Goal: Information Seeking & Learning: Learn about a topic

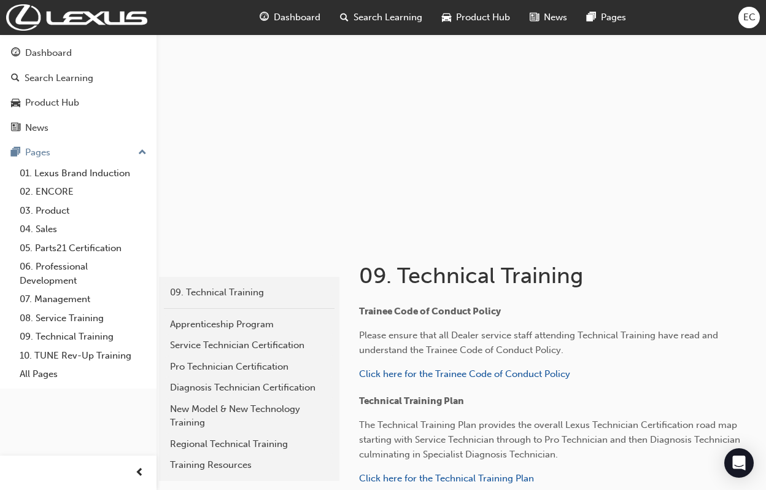
click at [747, 13] on span "EC" at bounding box center [749, 17] width 12 height 14
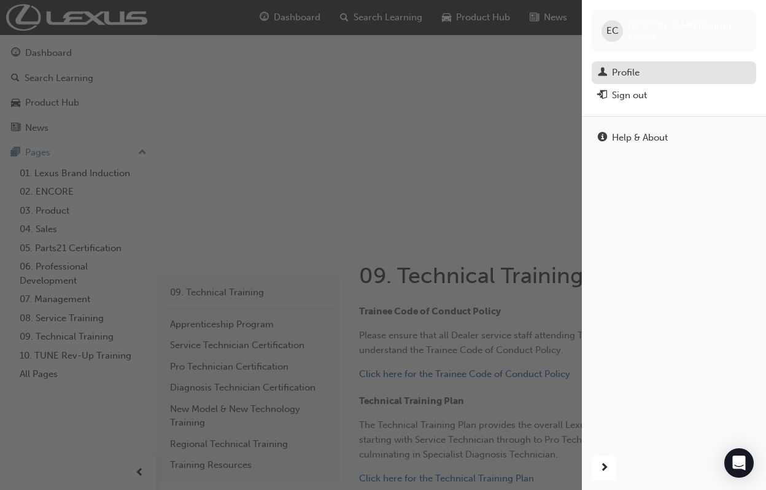
click at [635, 67] on div "Profile" at bounding box center [626, 73] width 28 height 14
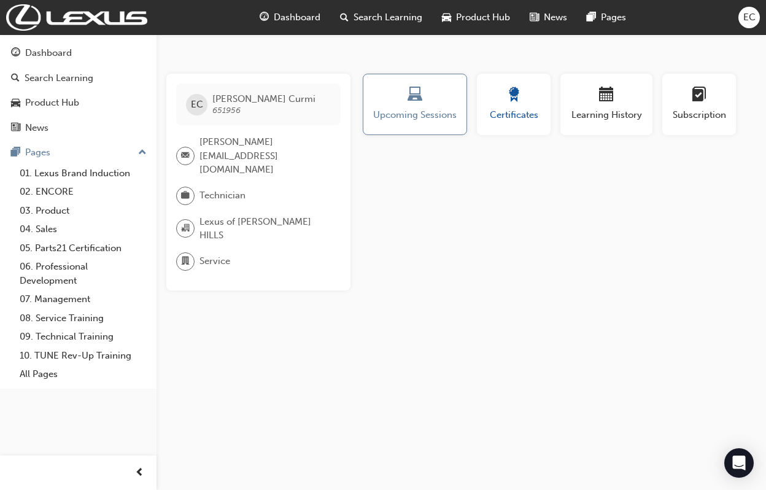
click at [523, 92] on div "button" at bounding box center [513, 96] width 55 height 19
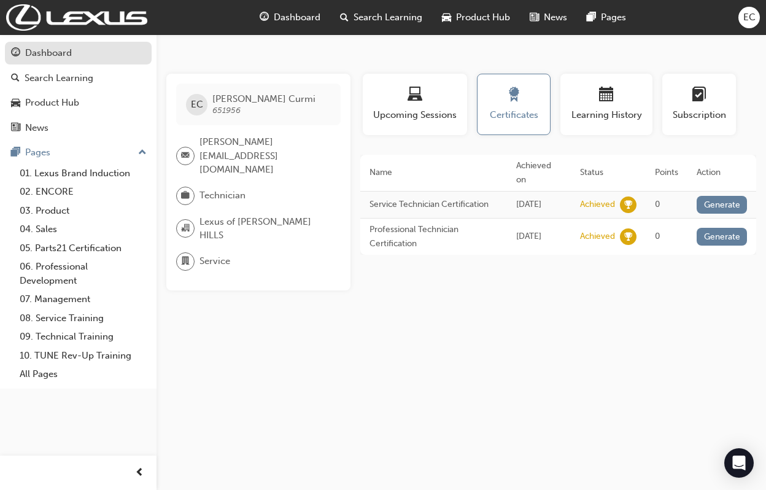
click at [108, 53] on div "Dashboard" at bounding box center [78, 52] width 134 height 15
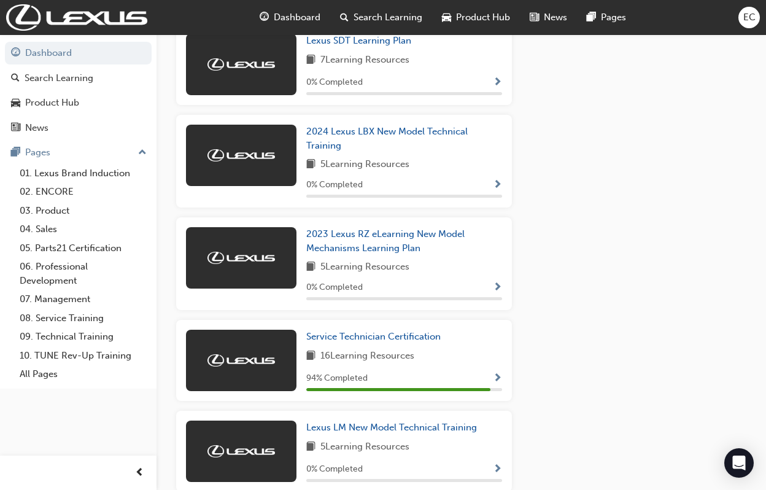
scroll to position [686, 0]
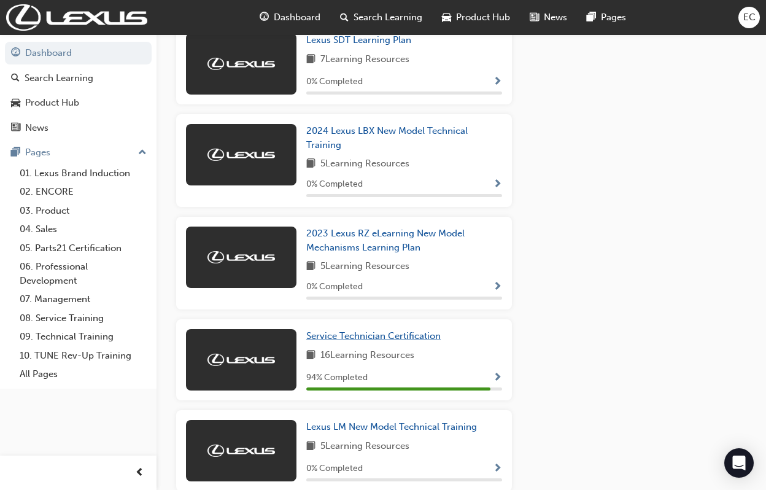
click at [414, 332] on span "Service Technician Certification" at bounding box center [373, 335] width 134 height 11
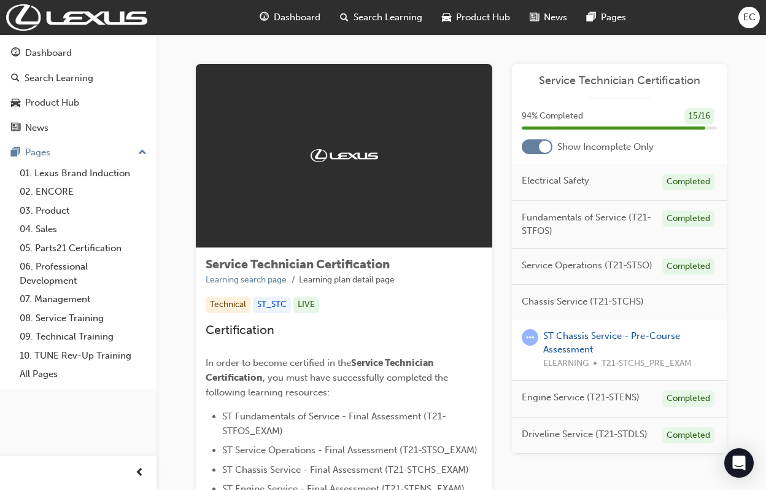
scroll to position [1, 0]
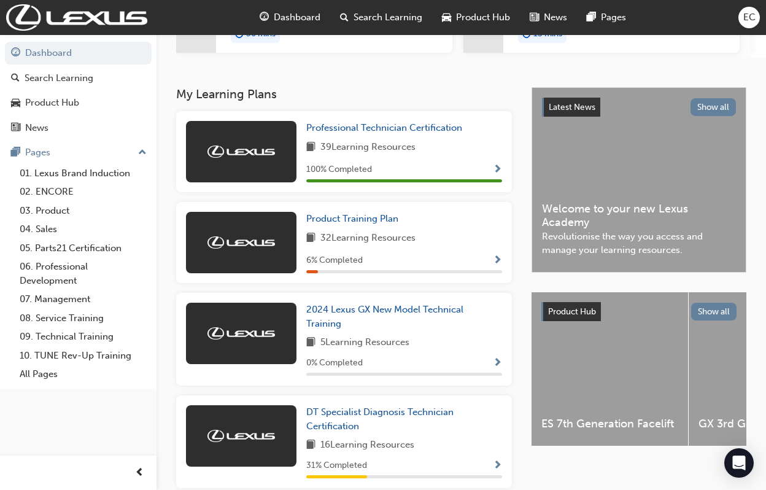
scroll to position [201, 0]
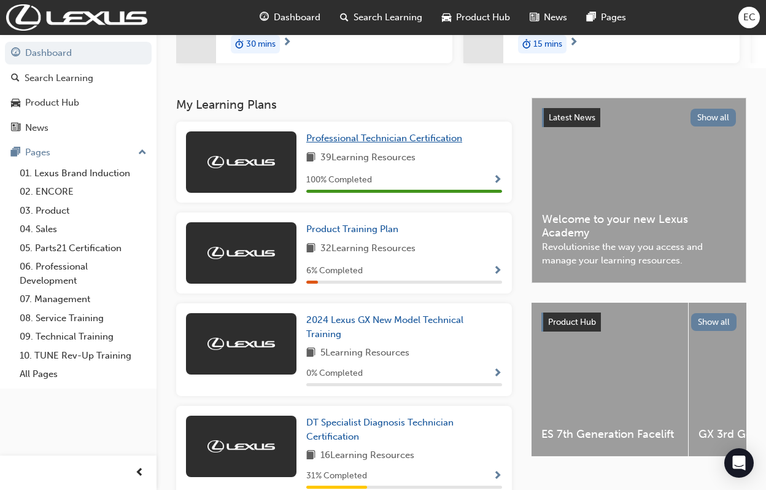
click at [447, 140] on span "Professional Technician Certification" at bounding box center [384, 138] width 156 height 11
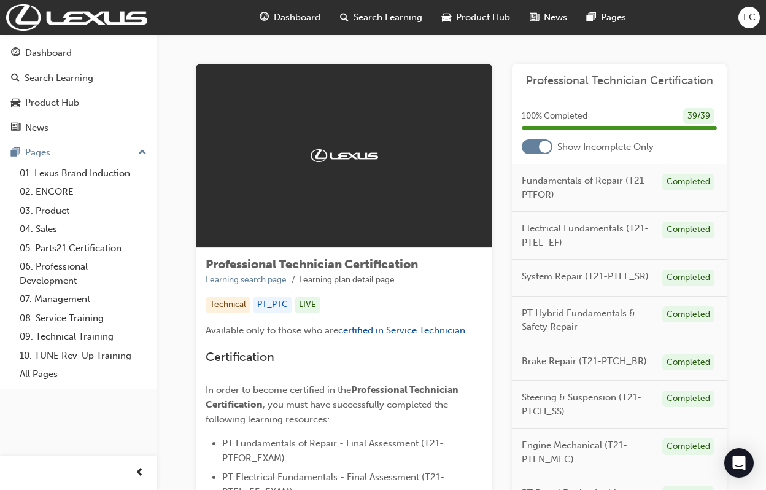
click at [701, 188] on div "Completed" at bounding box center [688, 182] width 52 height 17
click at [606, 181] on span "Fundamentals of Repair (T21-PTFOR)" at bounding box center [587, 188] width 131 height 28
click at [563, 236] on span "Electrical Fundamentals (T21-PTEL_EF)" at bounding box center [587, 236] width 131 height 28
click at [571, 228] on span "Electrical Fundamentals (T21-PTEL_EF)" at bounding box center [587, 236] width 131 height 28
click at [687, 222] on div "Completed" at bounding box center [688, 230] width 52 height 17
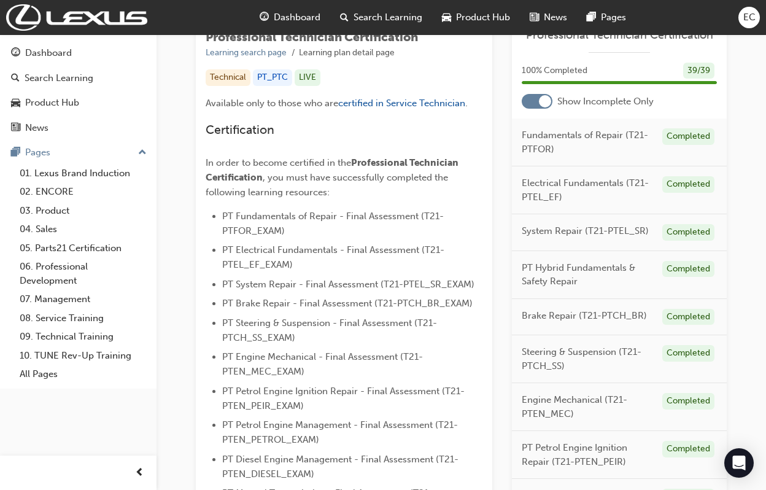
scroll to position [215, 0]
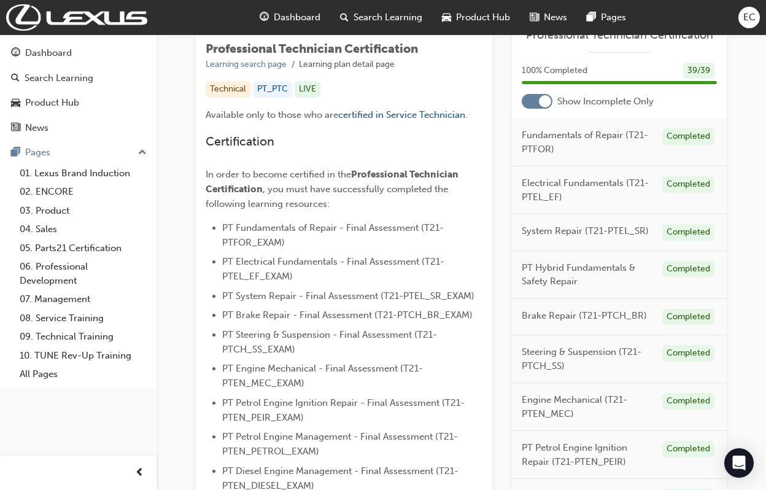
click at [530, 98] on div at bounding box center [537, 101] width 31 height 15
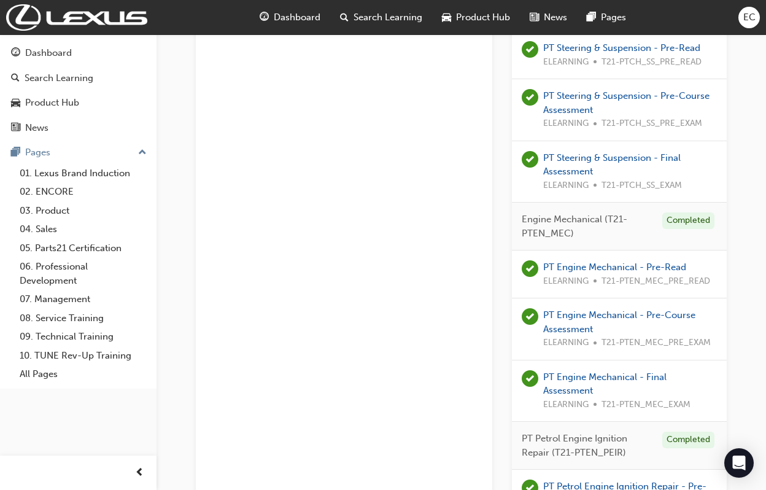
scroll to position [1284, 0]
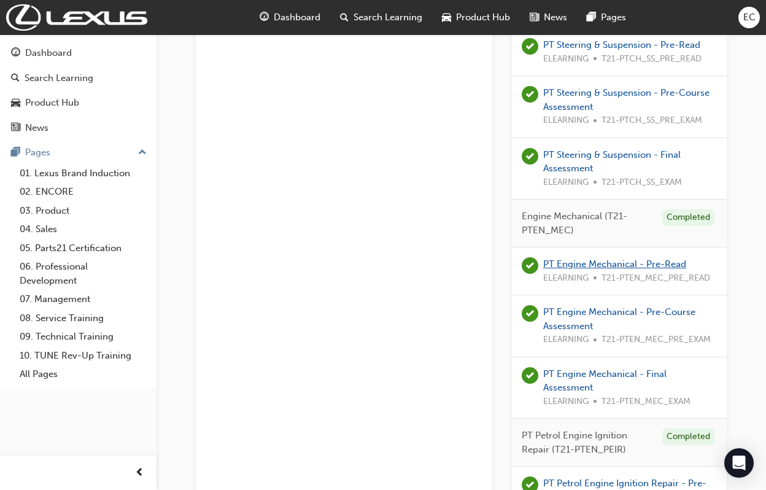
click at [607, 258] on link "PT Engine Mechanical - Pre-Read" at bounding box center [614, 263] width 143 height 11
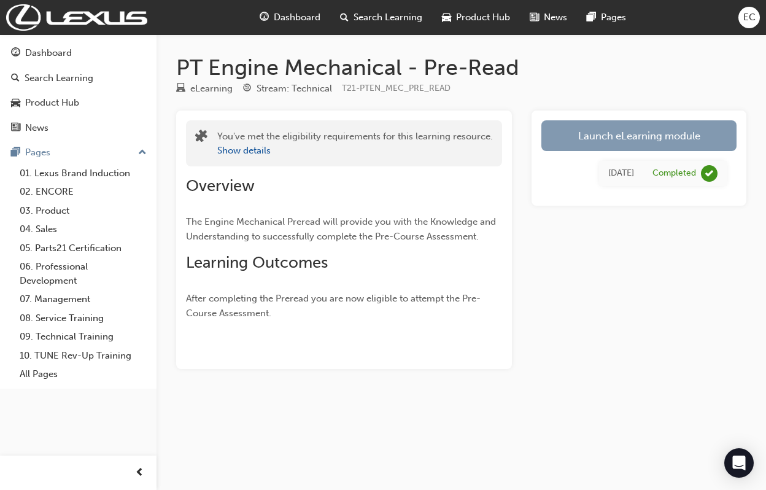
click at [681, 141] on link "Launch eLearning module" at bounding box center [638, 135] width 195 height 31
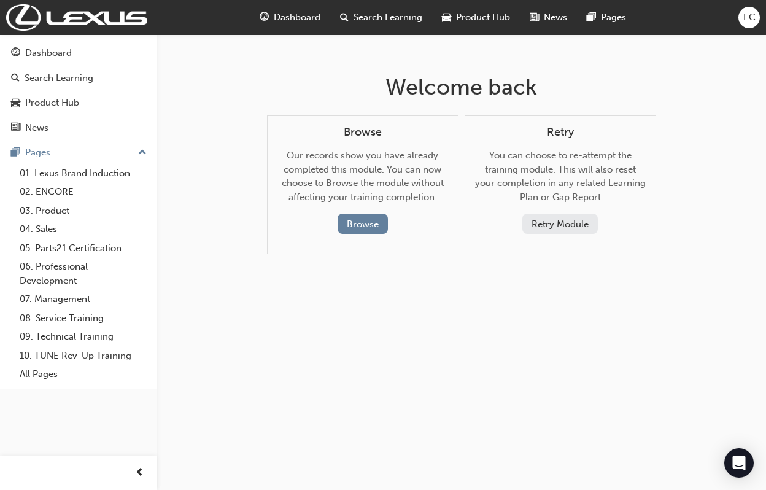
click at [551, 221] on button "Retry Module" at bounding box center [559, 224] width 75 height 20
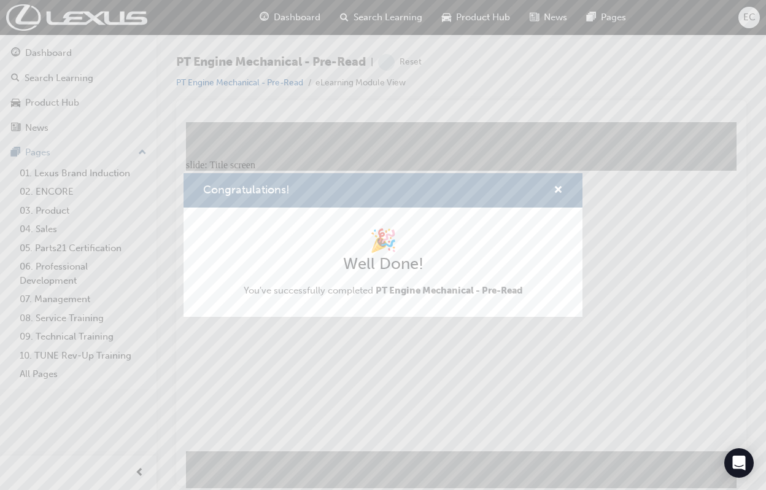
click at [570, 190] on div "Congratulations!" at bounding box center [382, 190] width 399 height 35
click at [550, 188] on div "Congratulations!" at bounding box center [553, 190] width 19 height 15
drag, startPoint x: 556, startPoint y: 187, endPoint x: 369, endPoint y: 66, distance: 222.6
click at [556, 187] on span "cross-icon" at bounding box center [557, 190] width 9 height 11
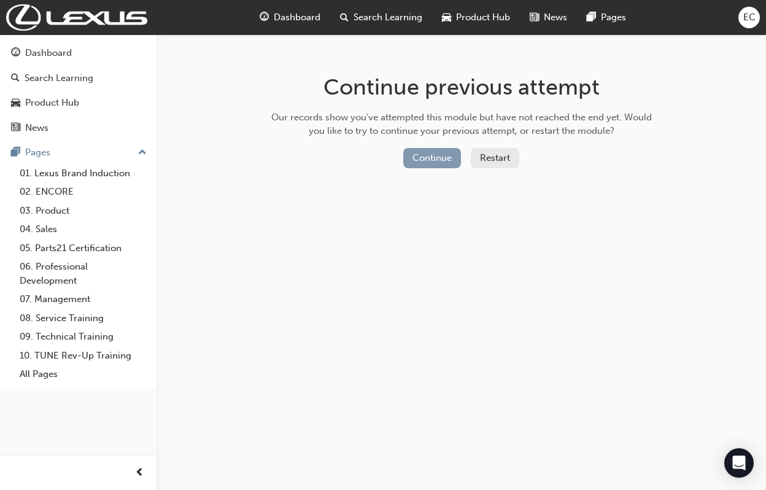
click at [448, 159] on button "Continue" at bounding box center [432, 158] width 58 height 20
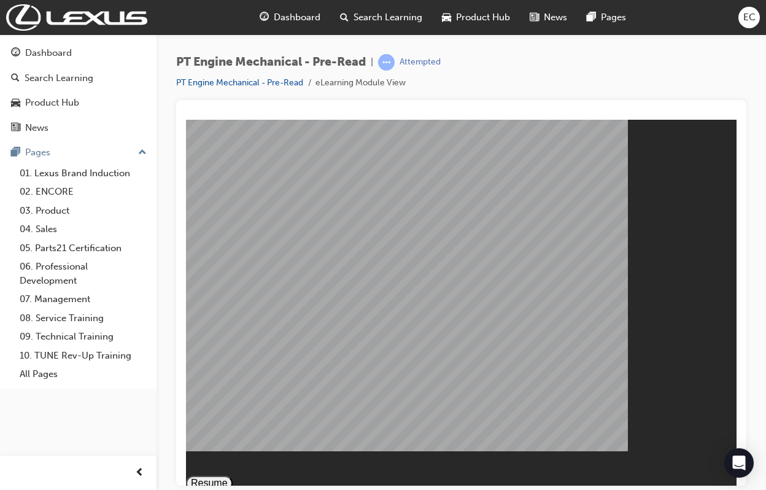
click at [233, 475] on button "Resume" at bounding box center [209, 482] width 47 height 15
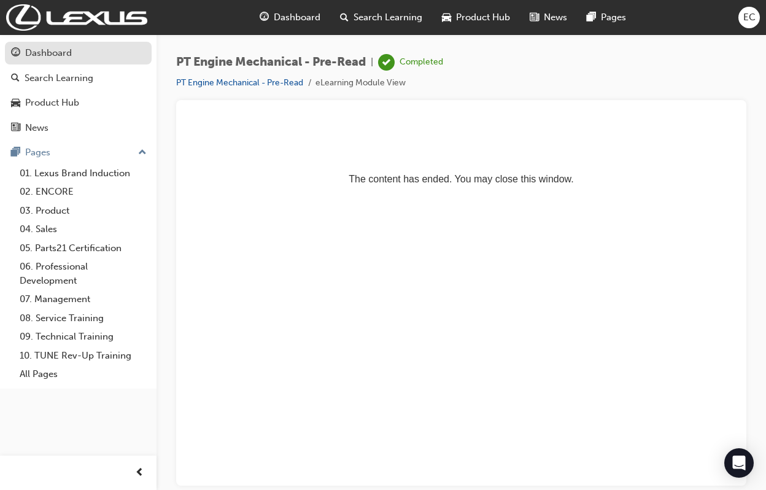
click at [83, 53] on div "Dashboard" at bounding box center [78, 52] width 134 height 15
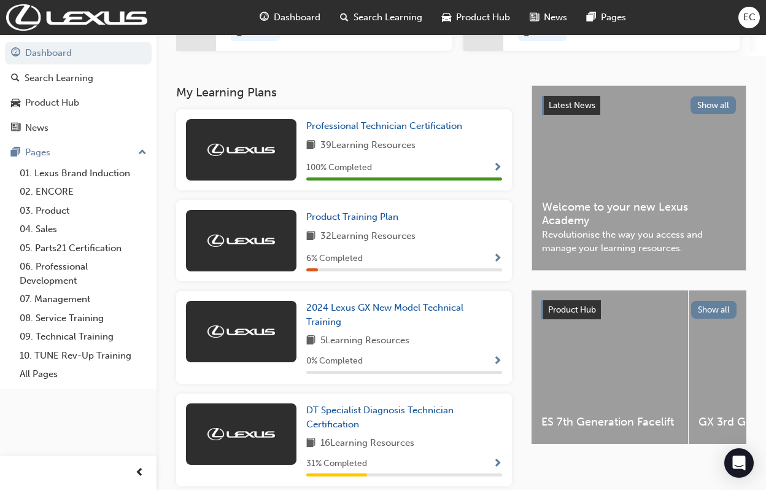
scroll to position [222, 0]
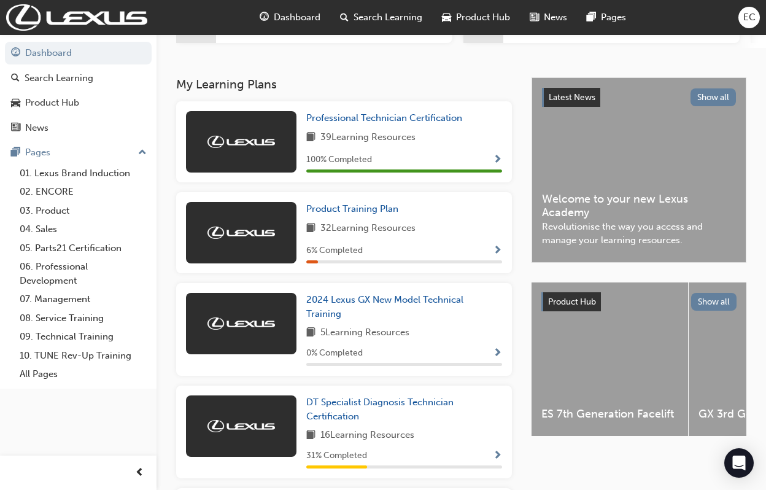
click at [434, 438] on div "16 Learning Resources" at bounding box center [404, 435] width 196 height 15
click at [496, 455] on span "Show Progress" at bounding box center [497, 455] width 9 height 11
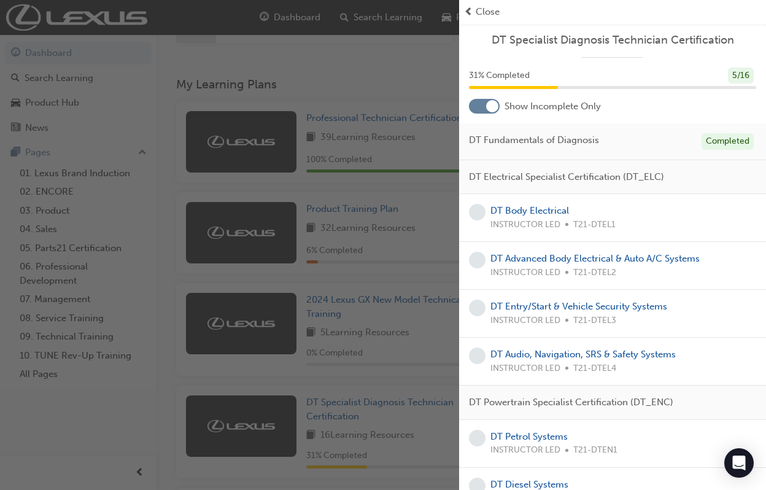
click at [487, 111] on div at bounding box center [484, 106] width 31 height 15
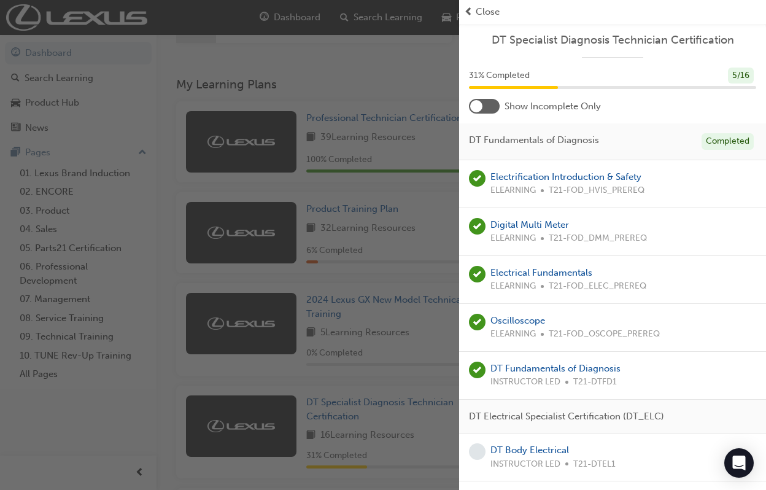
click at [487, 111] on div at bounding box center [484, 106] width 31 height 15
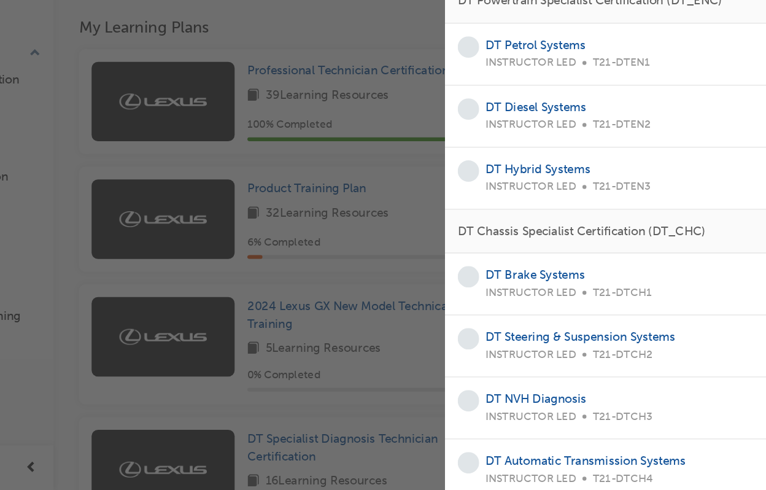
scroll to position [208, 0]
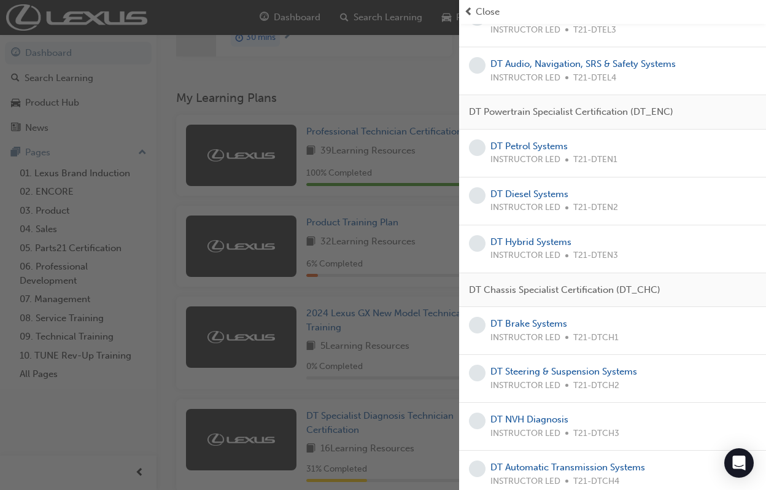
click at [492, 9] on span "Close" at bounding box center [488, 12] width 24 height 14
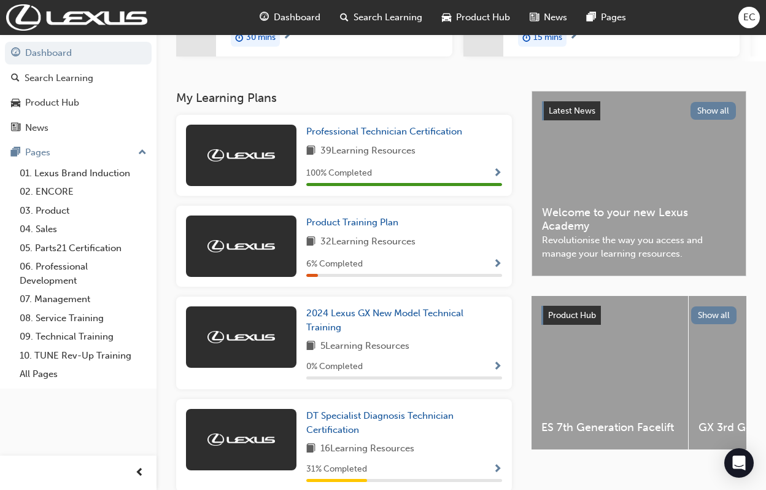
click at [744, 28] on button "EC" at bounding box center [748, 17] width 21 height 21
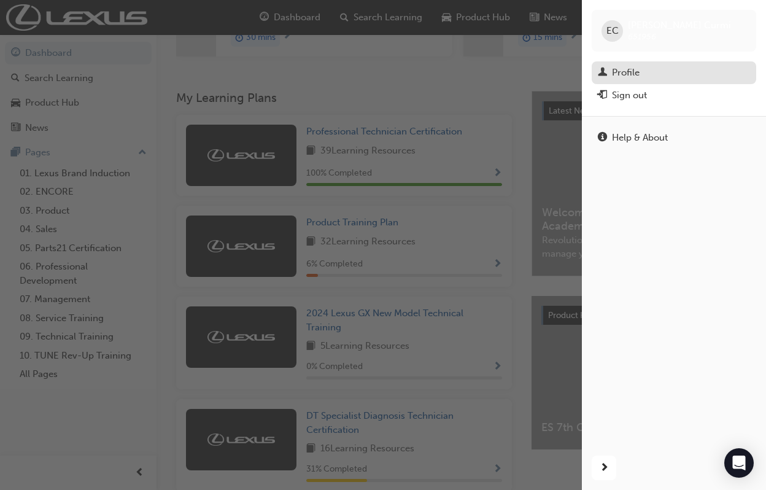
click at [661, 66] on div "Profile" at bounding box center [674, 72] width 152 height 15
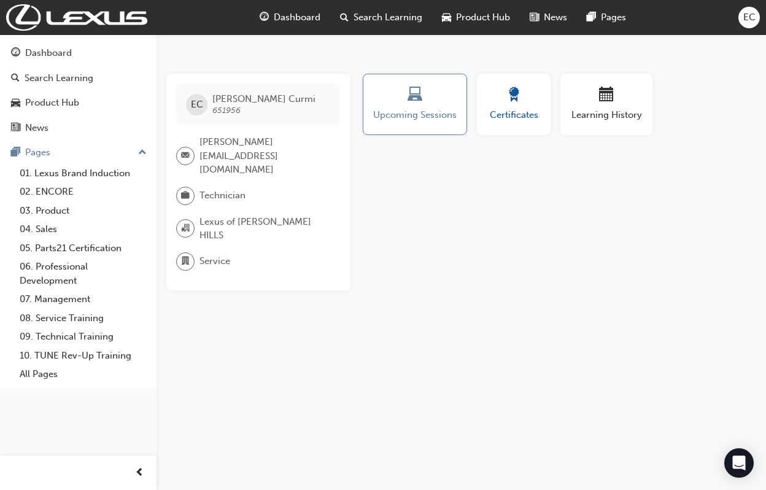
click at [530, 80] on button "Certificates" at bounding box center [514, 104] width 74 height 61
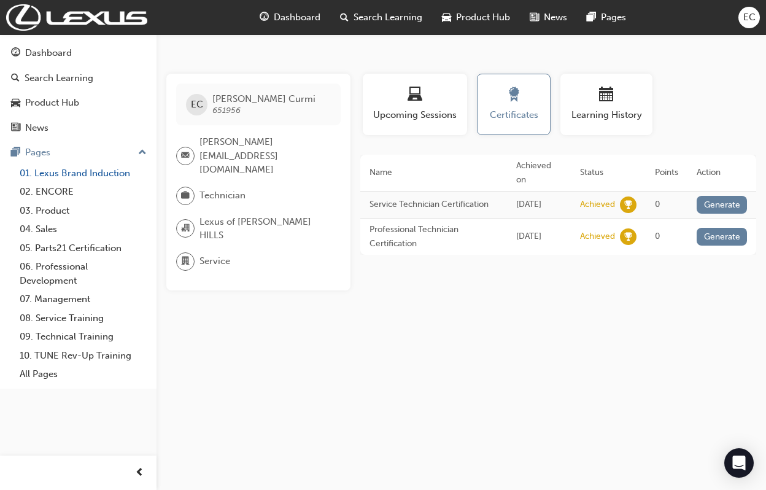
click at [98, 179] on link "01. Lexus Brand Induction" at bounding box center [83, 173] width 137 height 19
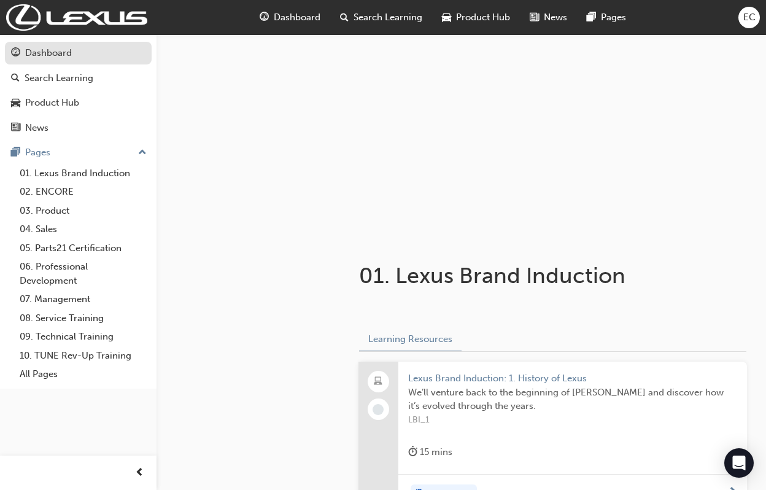
click at [74, 60] on link "Dashboard" at bounding box center [78, 53] width 147 height 23
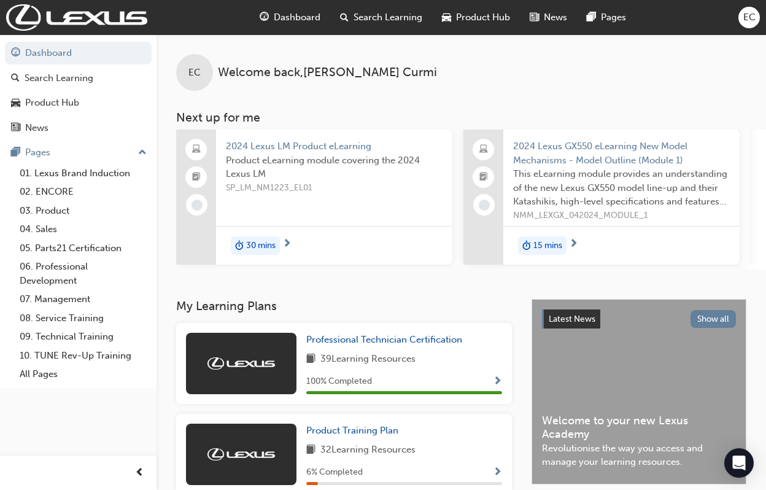
click at [381, 14] on span "Search Learning" at bounding box center [387, 17] width 69 height 14
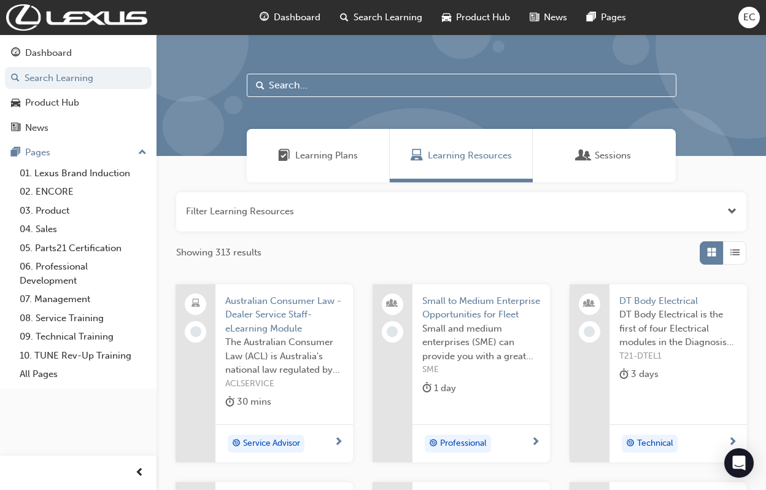
click at [412, 110] on div at bounding box center [415, 230] width 245 height 245
click at [406, 82] on input "text" at bounding box center [462, 85] width 430 height 23
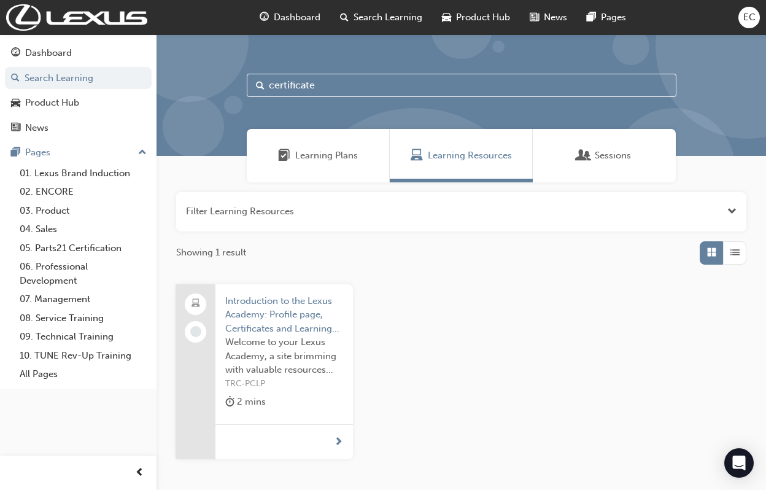
type input "certificate"
click at [323, 323] on span "Introduction to the Lexus Academy: Profile page, Certificates and Learning Hist…" at bounding box center [284, 315] width 118 height 42
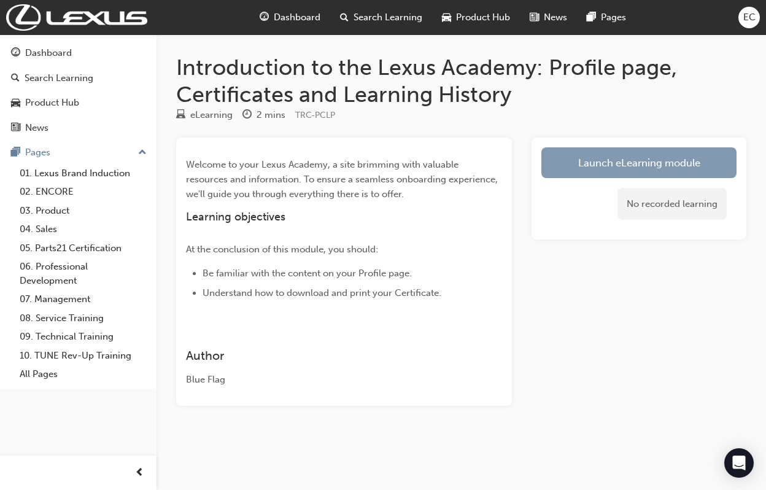
click at [551, 163] on link "Launch eLearning module" at bounding box center [638, 162] width 195 height 31
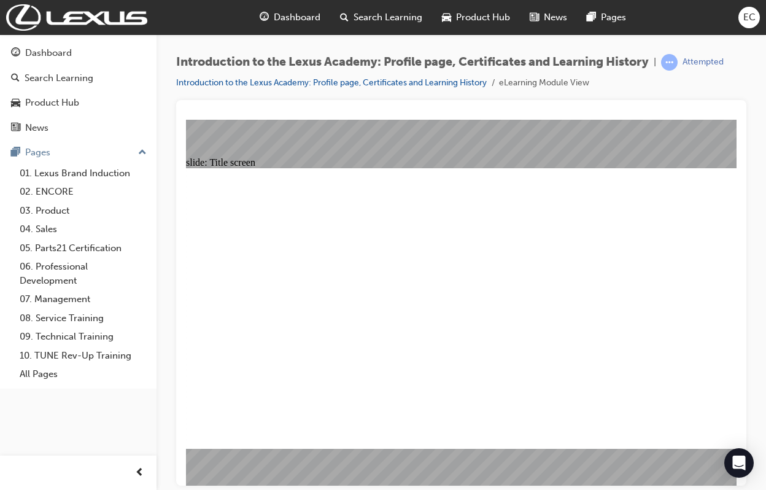
drag, startPoint x: 679, startPoint y: 425, endPoint x: 658, endPoint y: 415, distance: 23.1
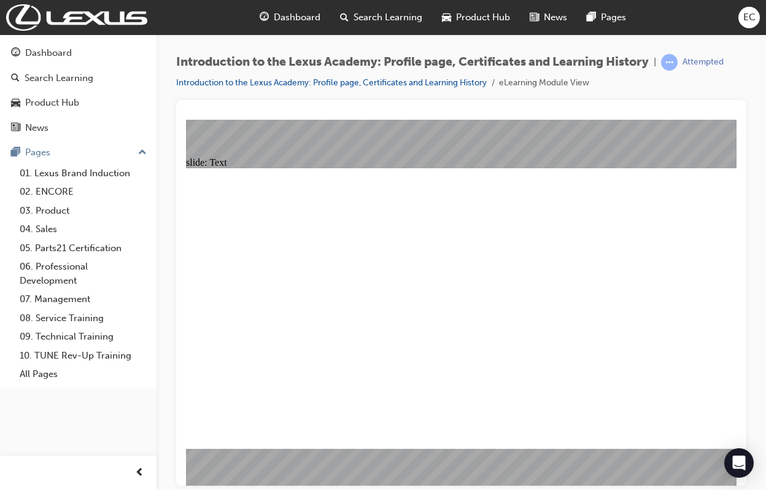
click at [125, 72] on div "Search Learning" at bounding box center [78, 78] width 134 height 15
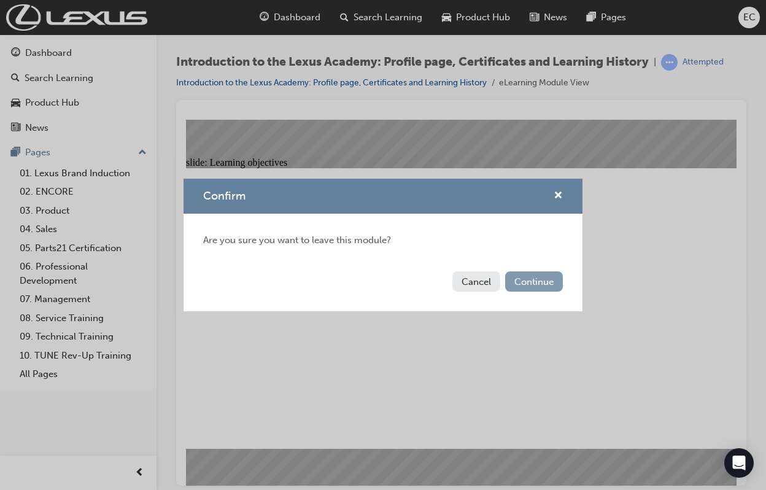
click at [532, 283] on button "Continue" at bounding box center [534, 281] width 58 height 20
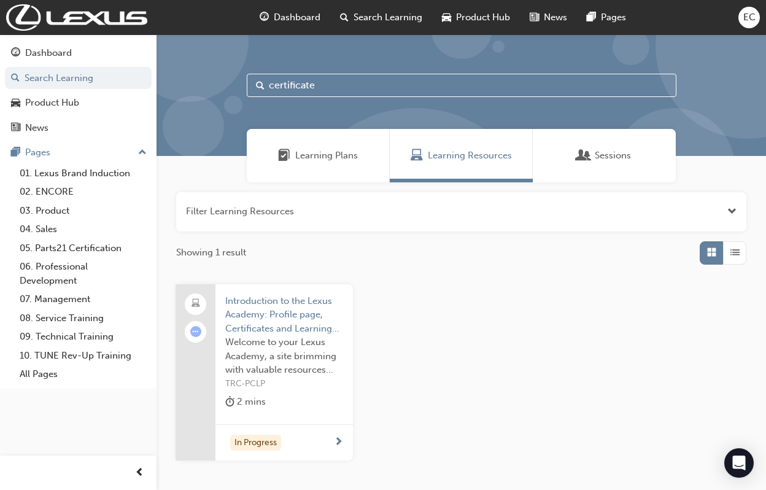
click at [278, 82] on input "certificate" at bounding box center [462, 85] width 430 height 23
click at [310, 85] on input "certificate" at bounding box center [462, 85] width 430 height 23
drag, startPoint x: 318, startPoint y: 86, endPoint x: 81, endPoint y: 77, distance: 237.0
click at [99, 69] on div "Dashboard Search Learning Product Hub News Pages Pages 01. Lexus Brand Inductio…" at bounding box center [383, 289] width 766 height 579
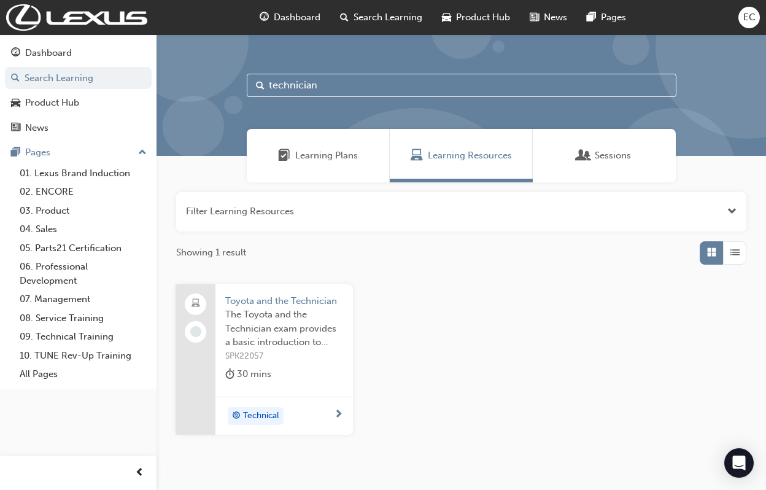
click at [337, 165] on div "Learning Plans" at bounding box center [318, 155] width 143 height 53
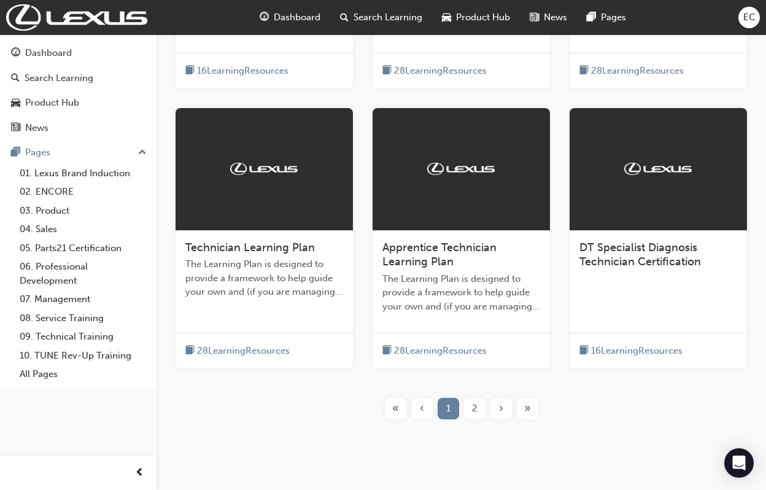
scroll to position [468, 0]
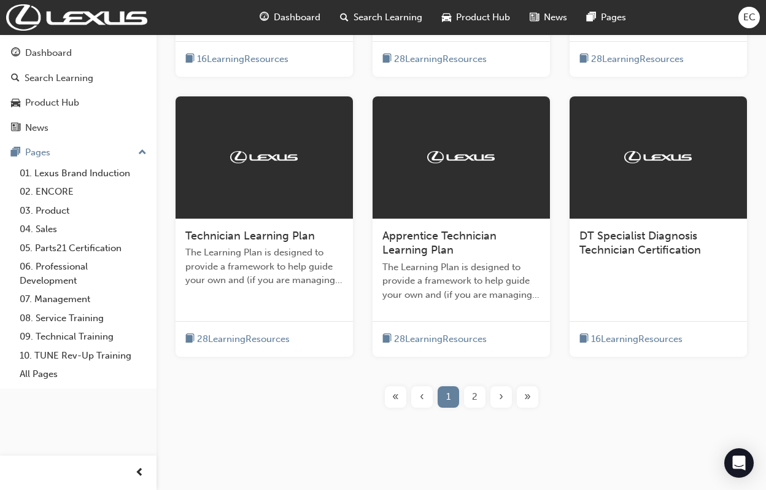
click at [476, 396] on span "2" at bounding box center [475, 397] width 6 height 14
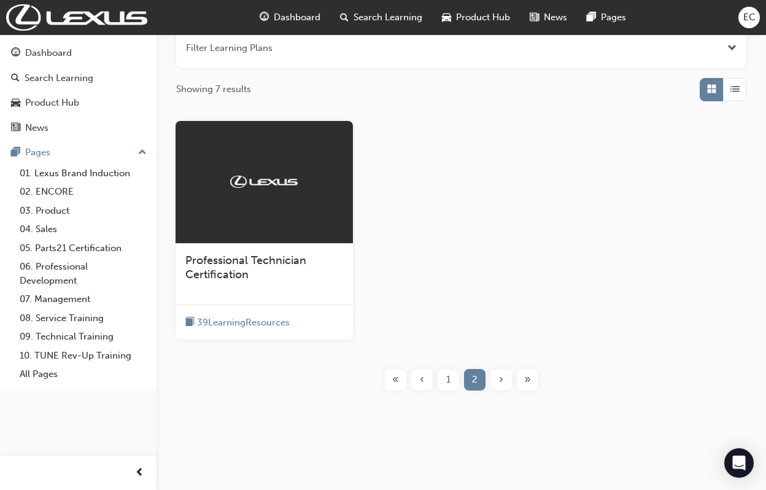
scroll to position [162, 0]
click at [447, 380] on span "1" at bounding box center [448, 381] width 4 height 14
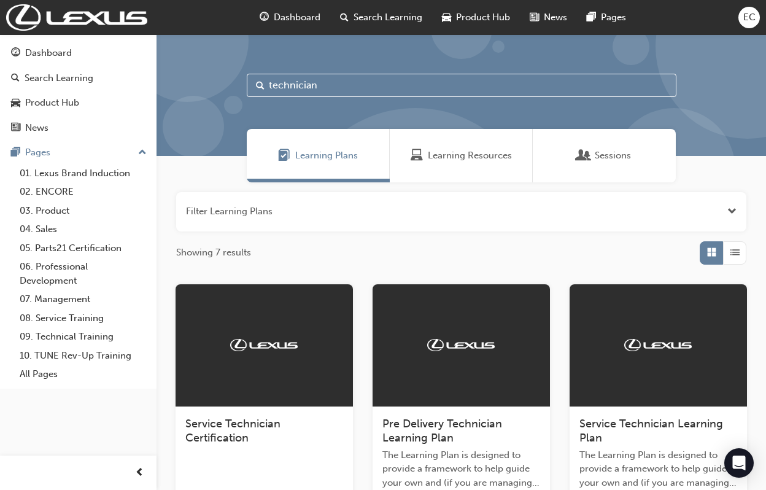
drag, startPoint x: 330, startPoint y: 92, endPoint x: 191, endPoint y: 69, distance: 141.1
click at [191, 70] on div "technician" at bounding box center [460, 94] width 609 height 121
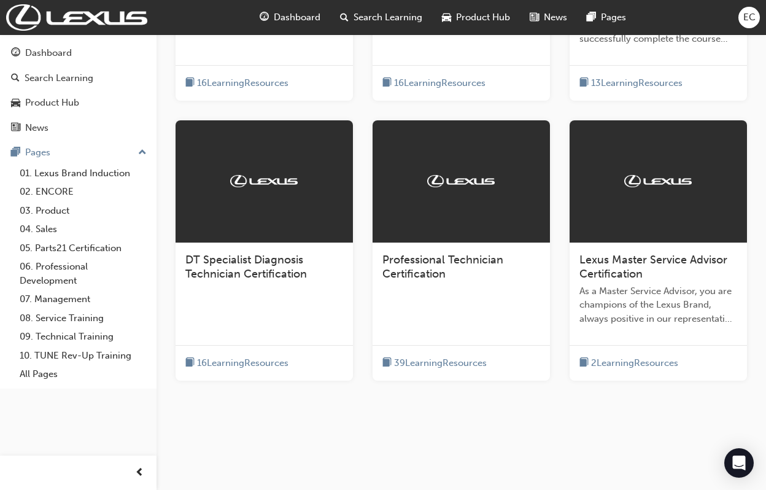
scroll to position [445, 0]
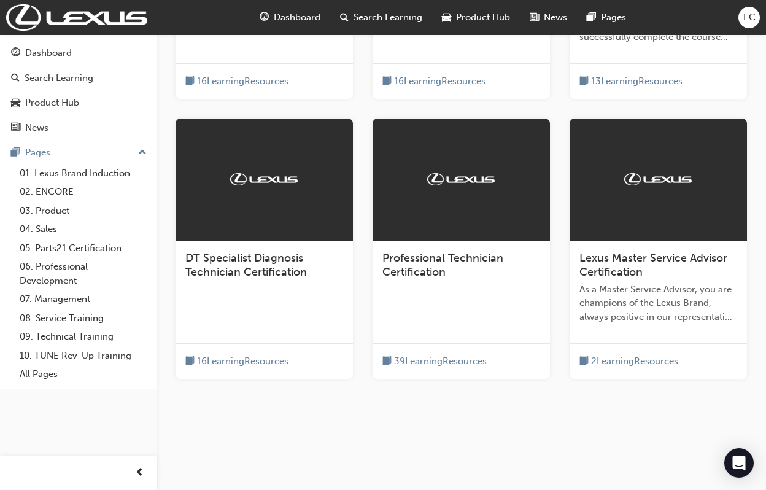
type input "certification"
click at [598, 267] on span "Lexus Master Service Advisor Certification" at bounding box center [653, 265] width 148 height 28
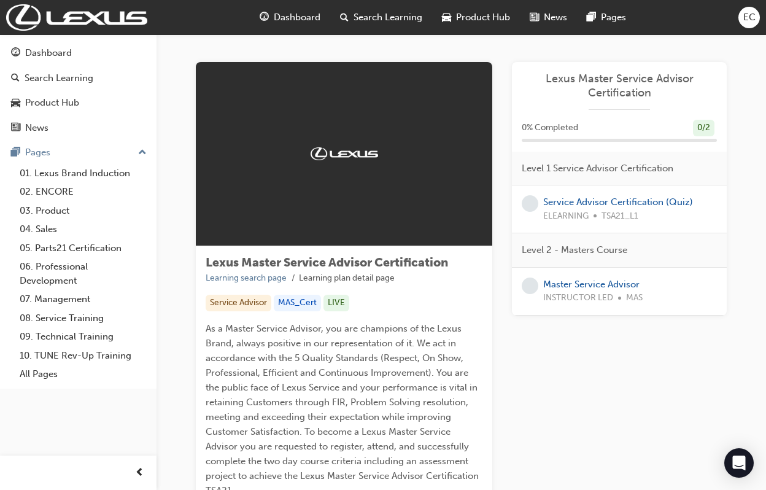
scroll to position [5, 0]
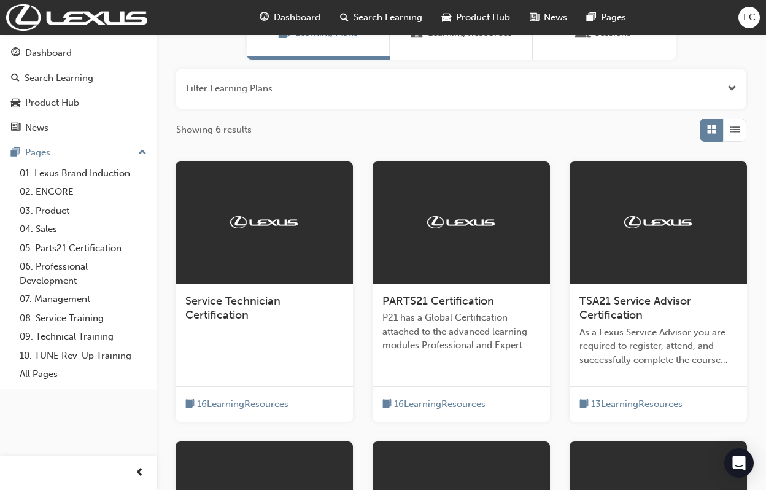
scroll to position [123, 0]
click at [426, 247] on div at bounding box center [460, 222] width 177 height 123
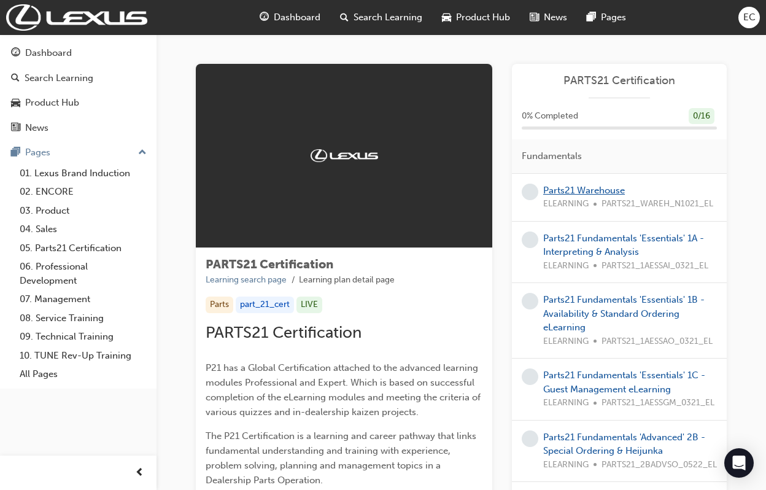
click at [595, 188] on link "Parts21 Warehouse" at bounding box center [584, 190] width 82 height 11
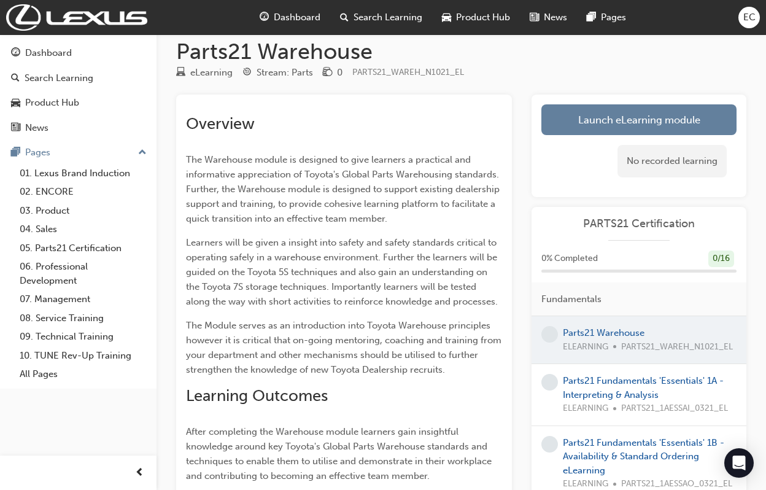
scroll to position [17, 0]
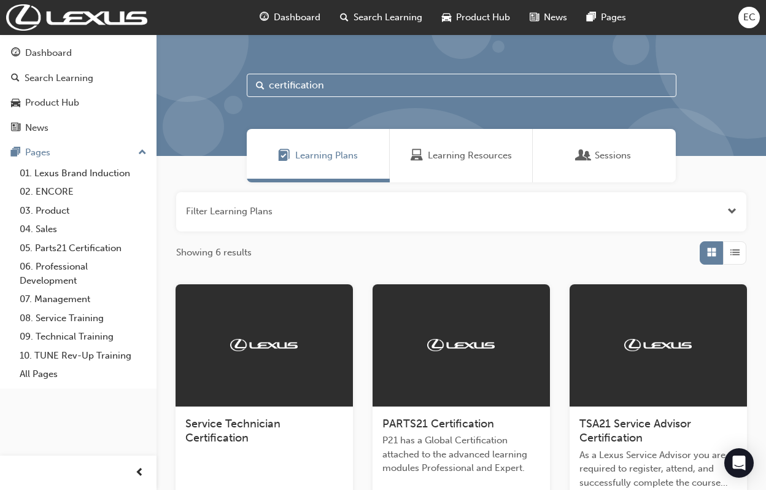
click at [634, 331] on div at bounding box center [657, 345] width 177 height 123
